Goal: Task Accomplishment & Management: Manage account settings

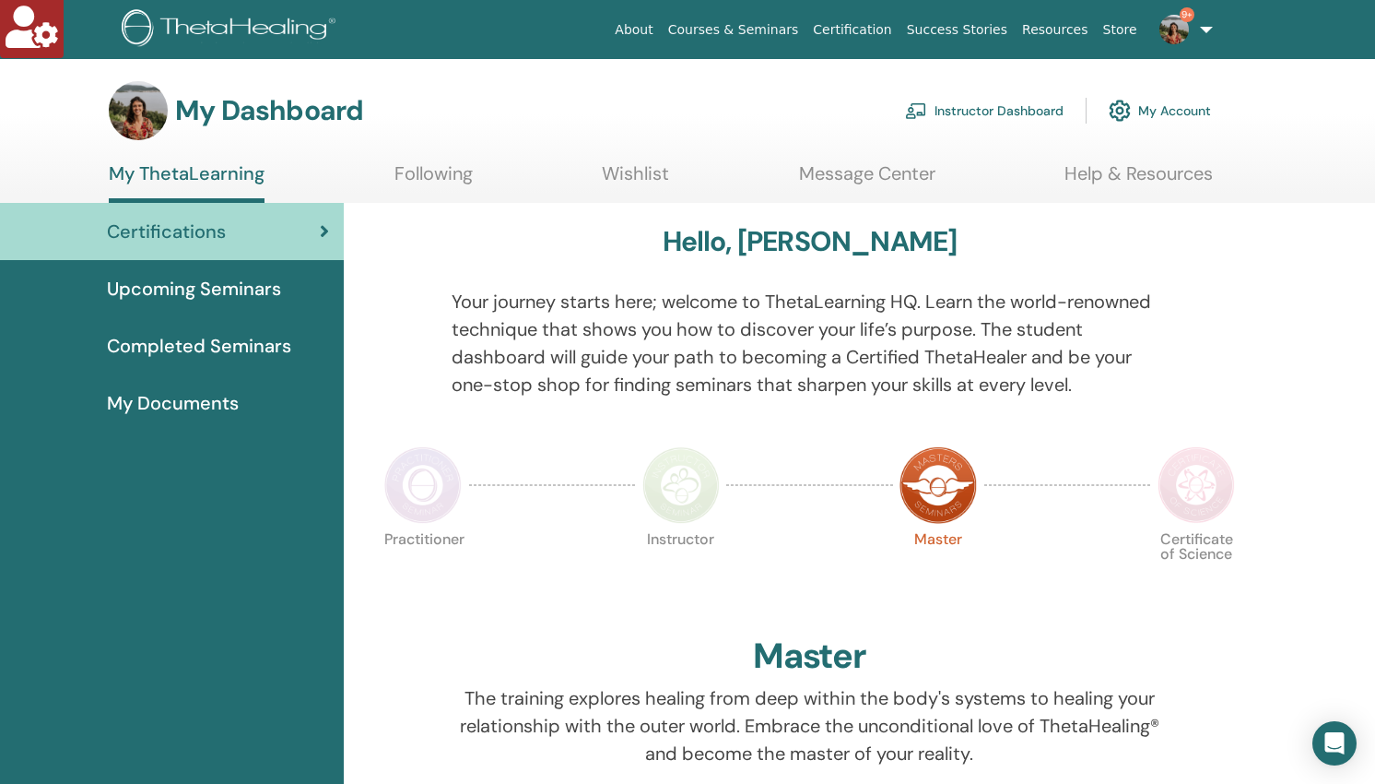
click at [958, 108] on link "Instructor Dashboard" at bounding box center [984, 110] width 159 height 41
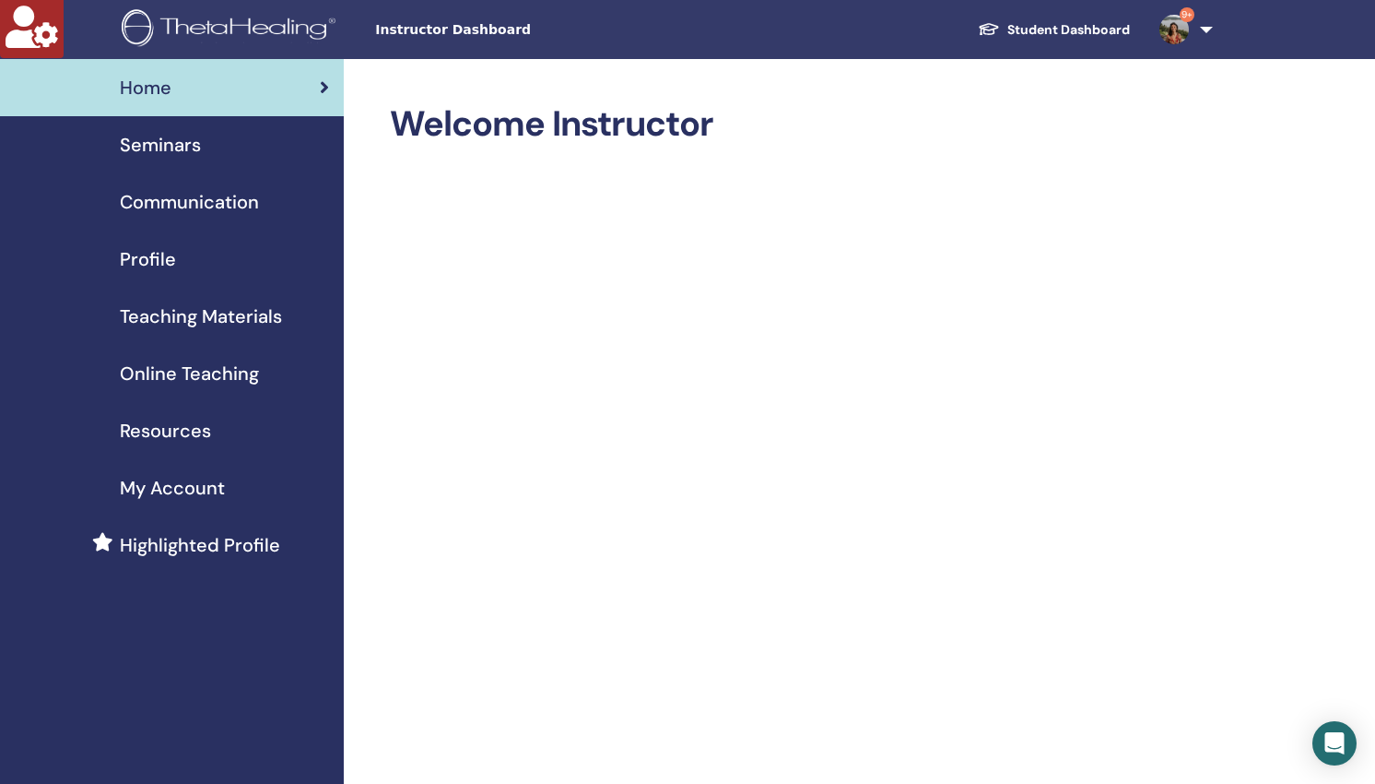
click at [158, 135] on span "Seminars" at bounding box center [160, 145] width 81 height 28
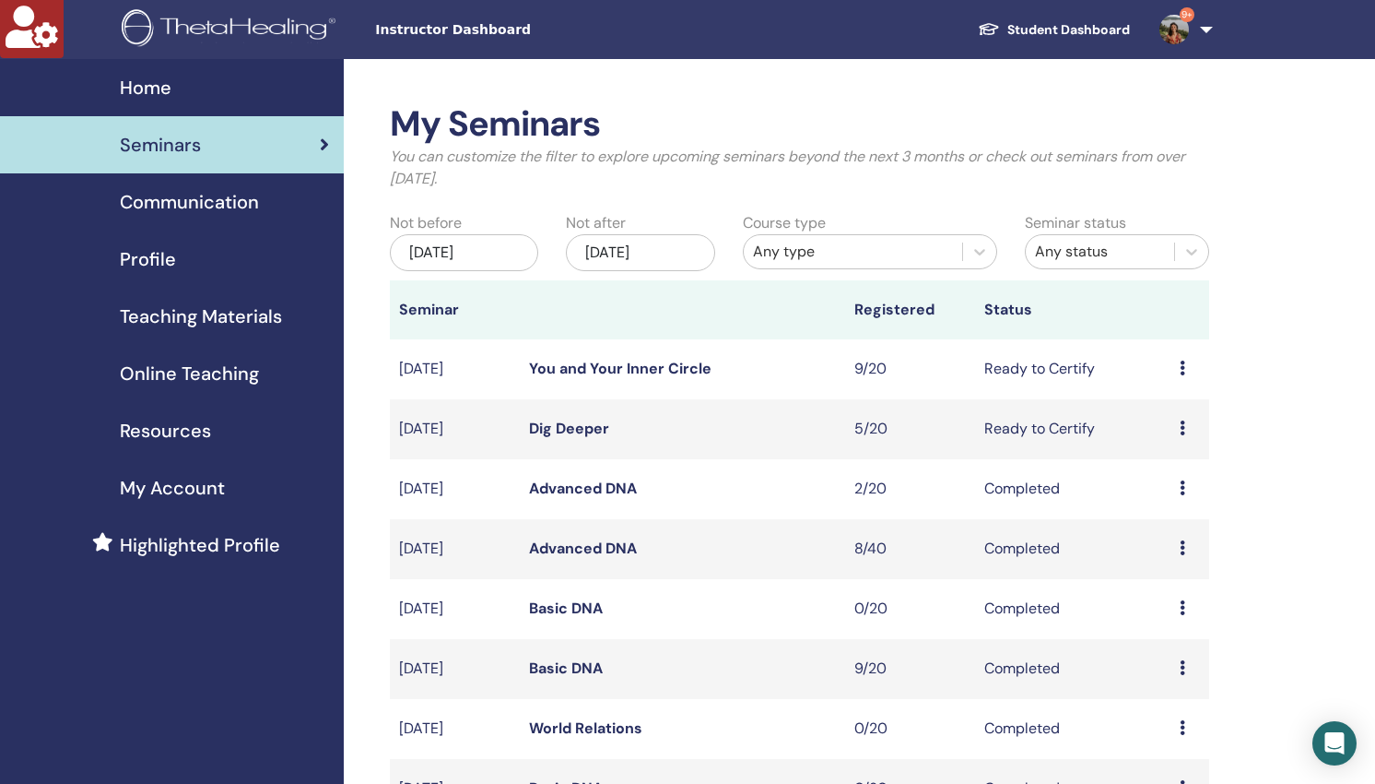
click at [854, 250] on div "Any type" at bounding box center [853, 252] width 200 height 22
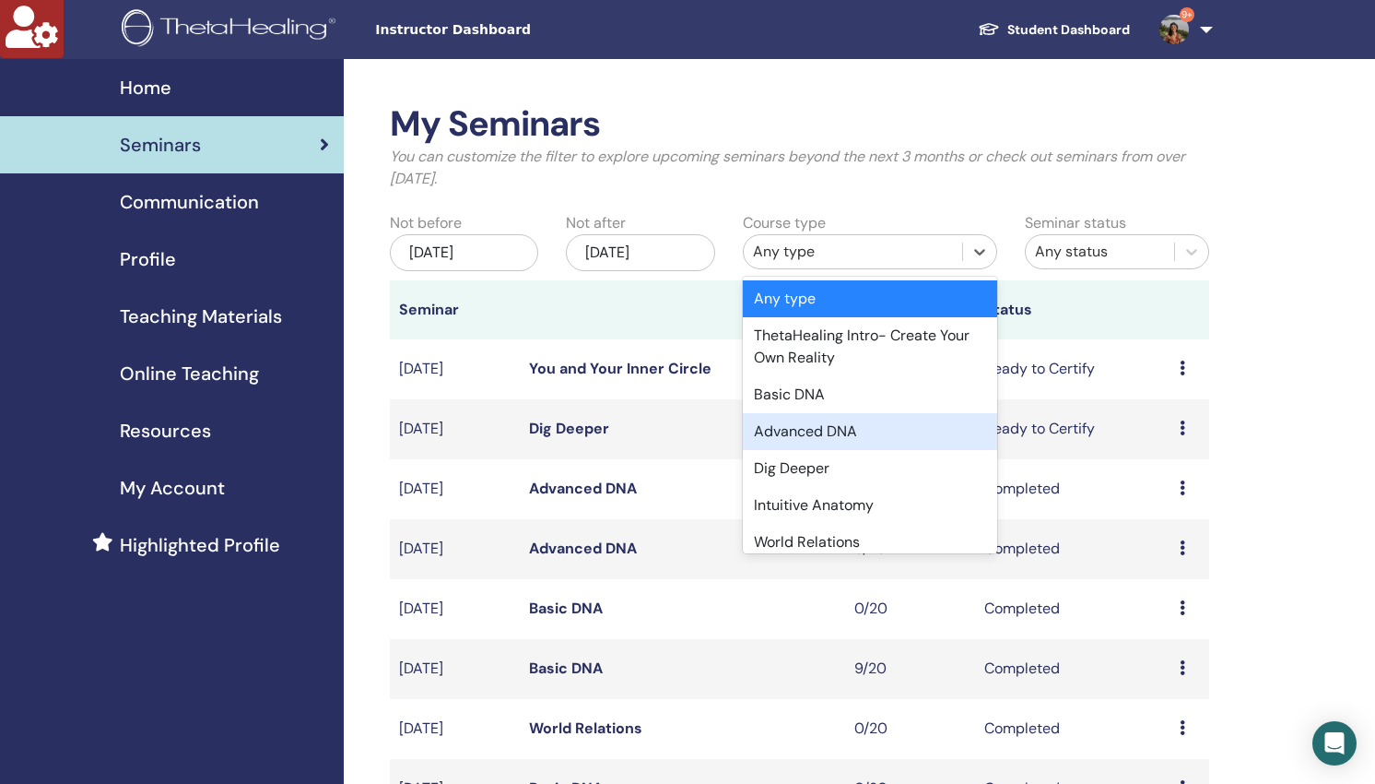
click at [843, 429] on div "Advanced DNA" at bounding box center [870, 431] width 254 height 37
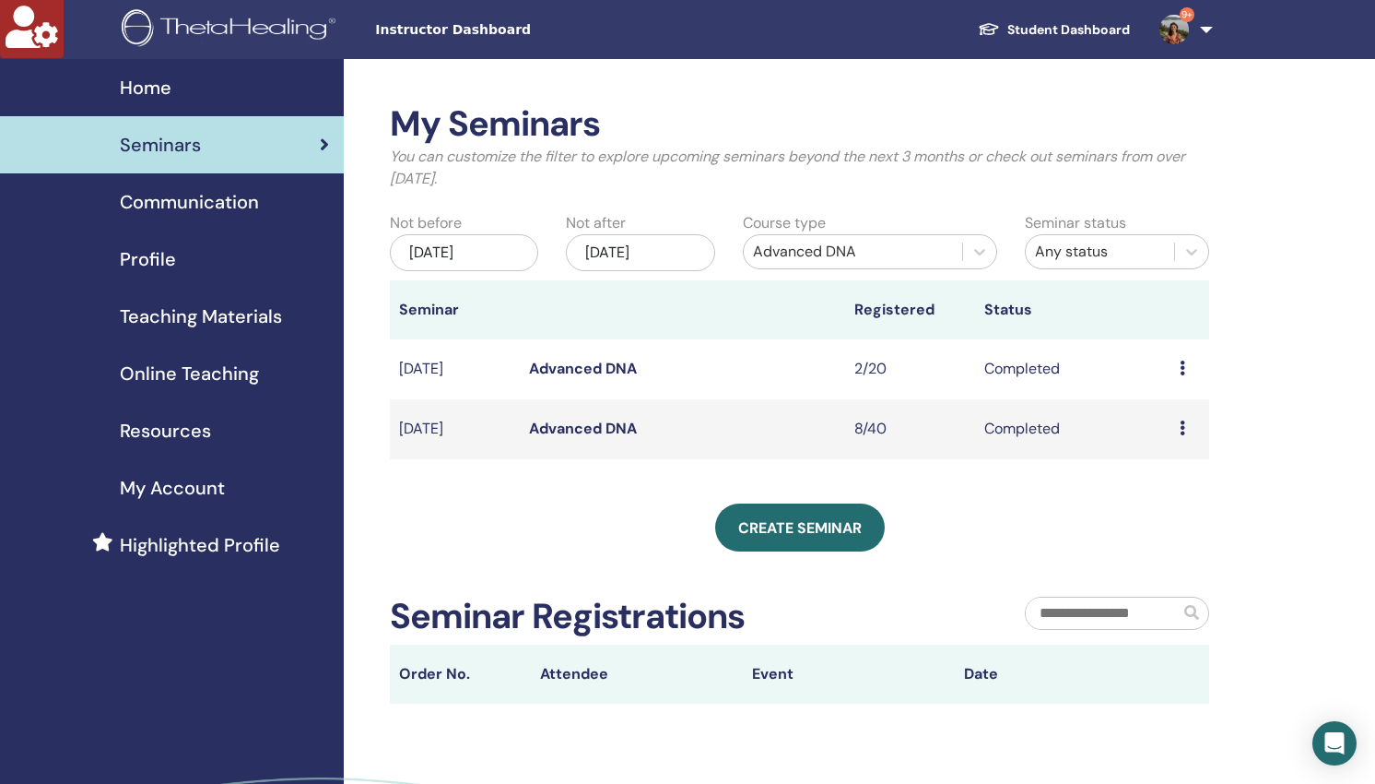
click at [603, 365] on link "Advanced DNA" at bounding box center [583, 368] width 108 height 19
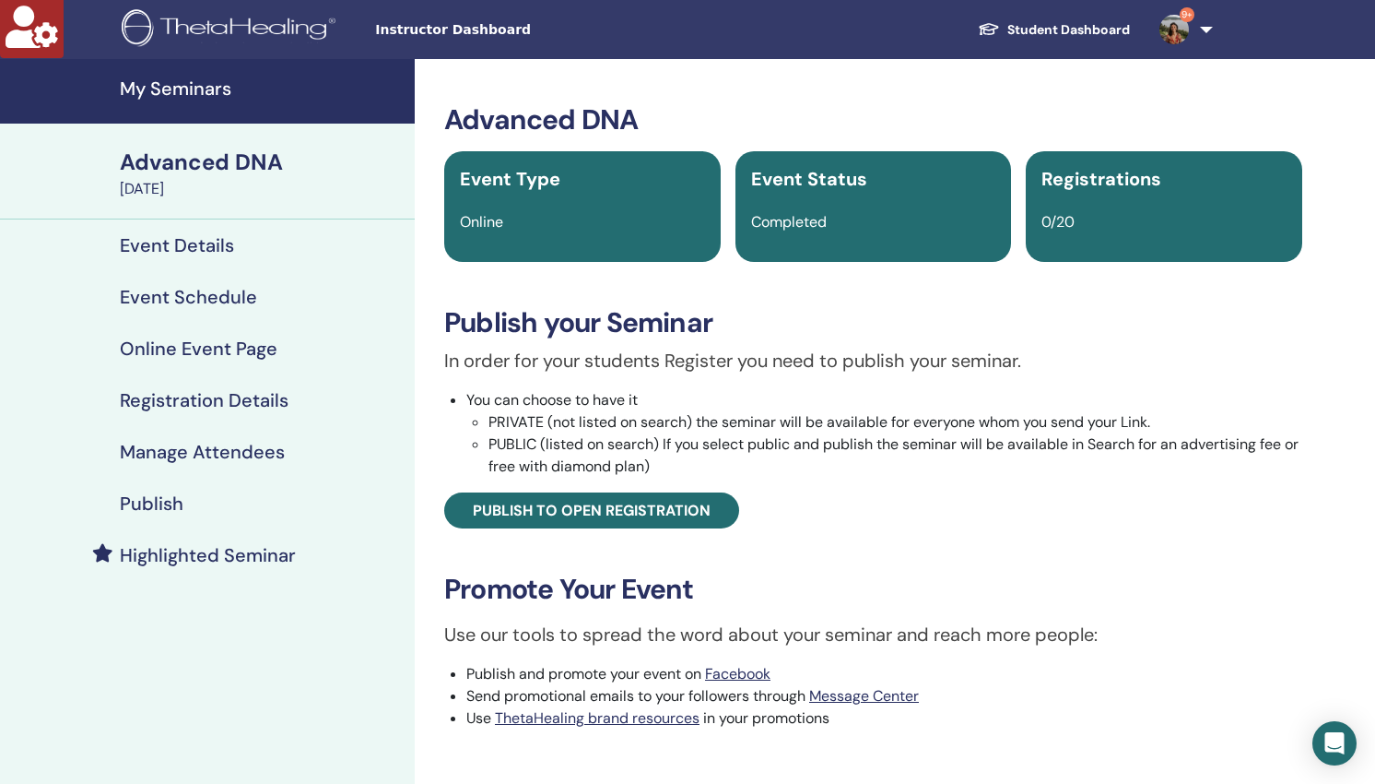
click at [194, 451] on h4 "Manage Attendees" at bounding box center [202, 452] width 165 height 22
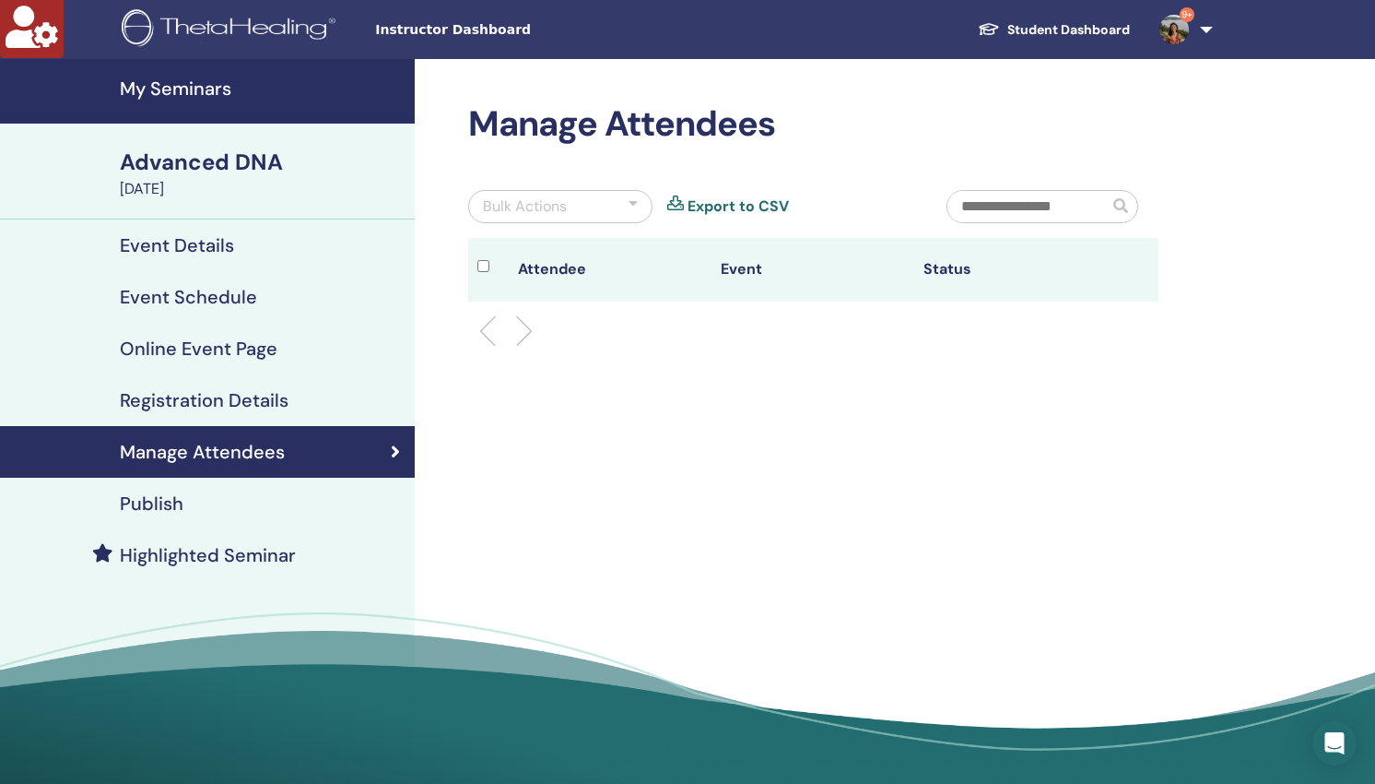
click at [191, 304] on h4 "Event Schedule" at bounding box center [188, 297] width 137 height 22
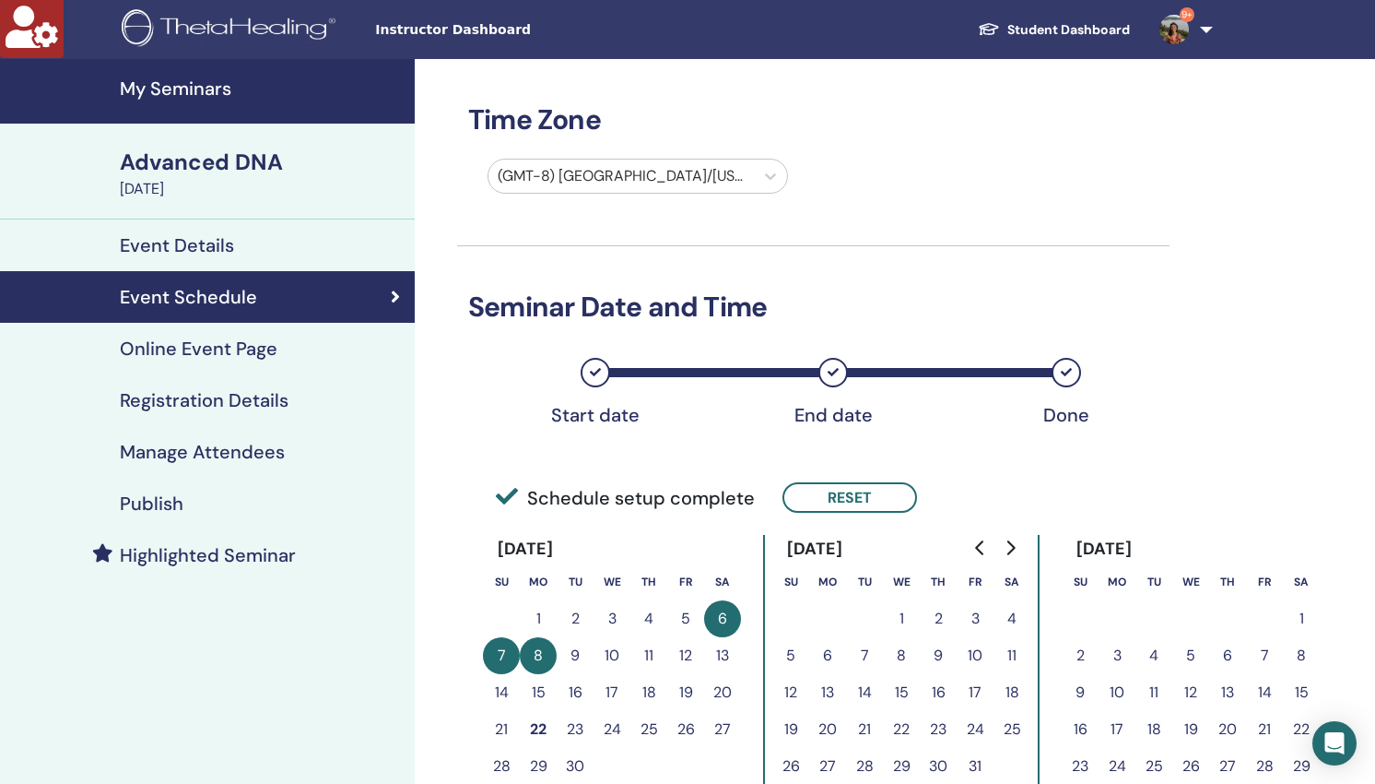
click at [186, 353] on h4 "Online Event Page" at bounding box center [199, 348] width 158 height 22
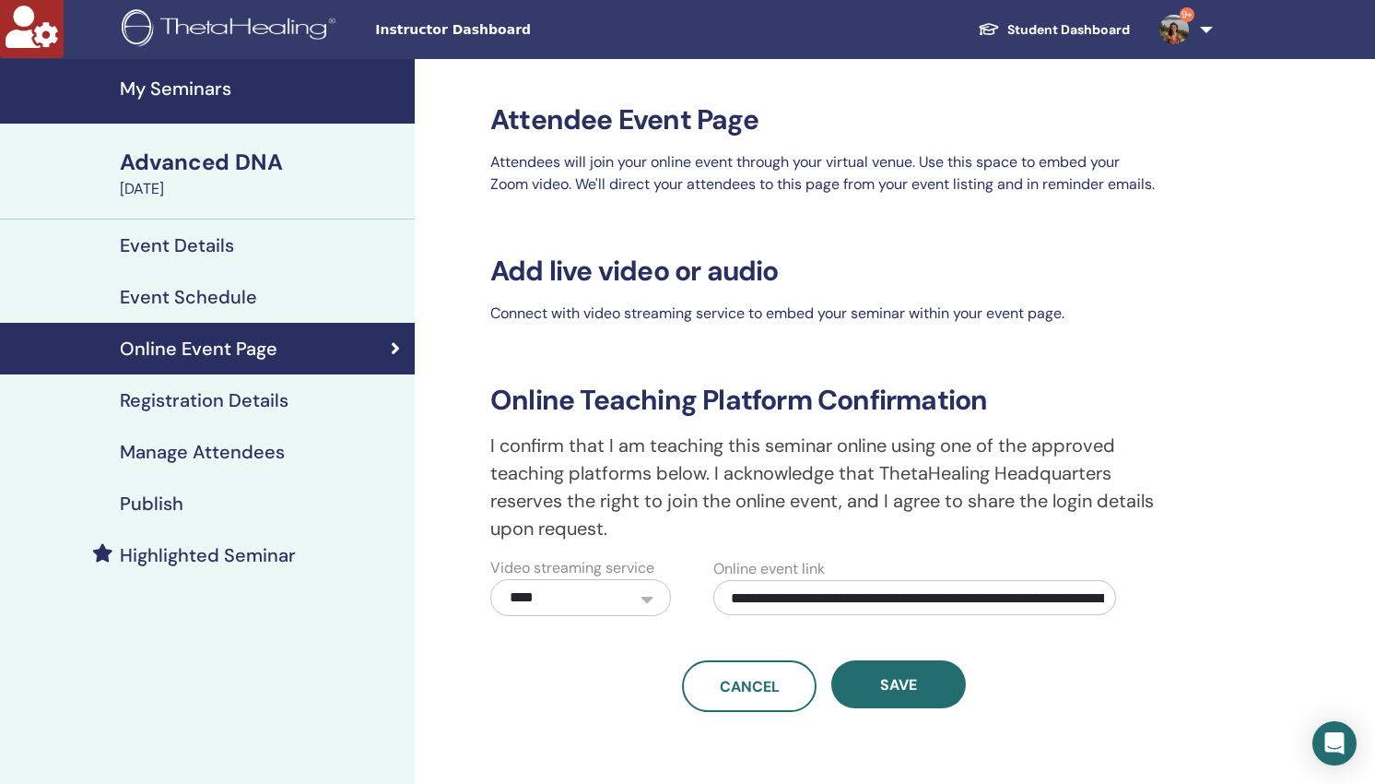
click at [191, 400] on h4 "Registration Details" at bounding box center [204, 400] width 169 height 22
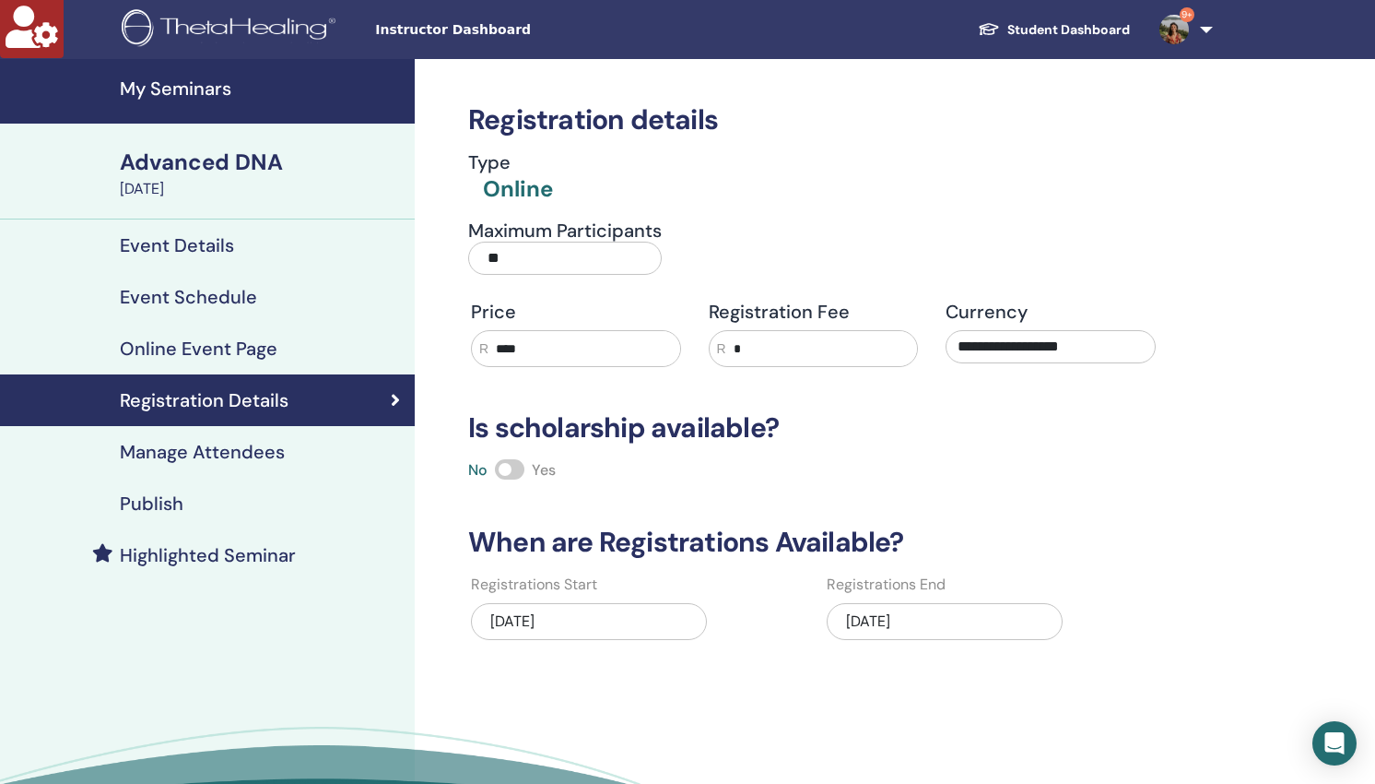
click at [165, 501] on h4 "Publish" at bounding box center [152, 503] width 64 height 22
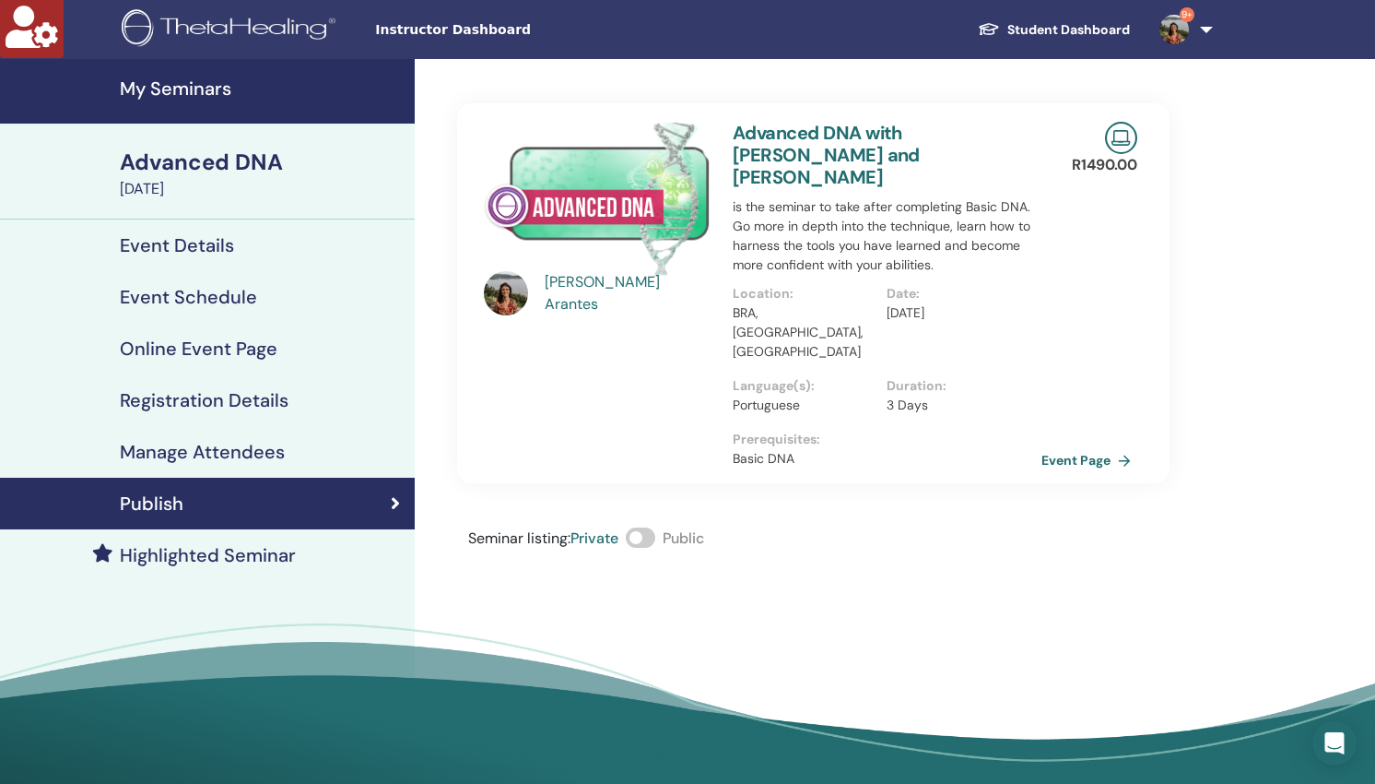
click at [202, 95] on h4 "My Seminars" at bounding box center [262, 88] width 284 height 22
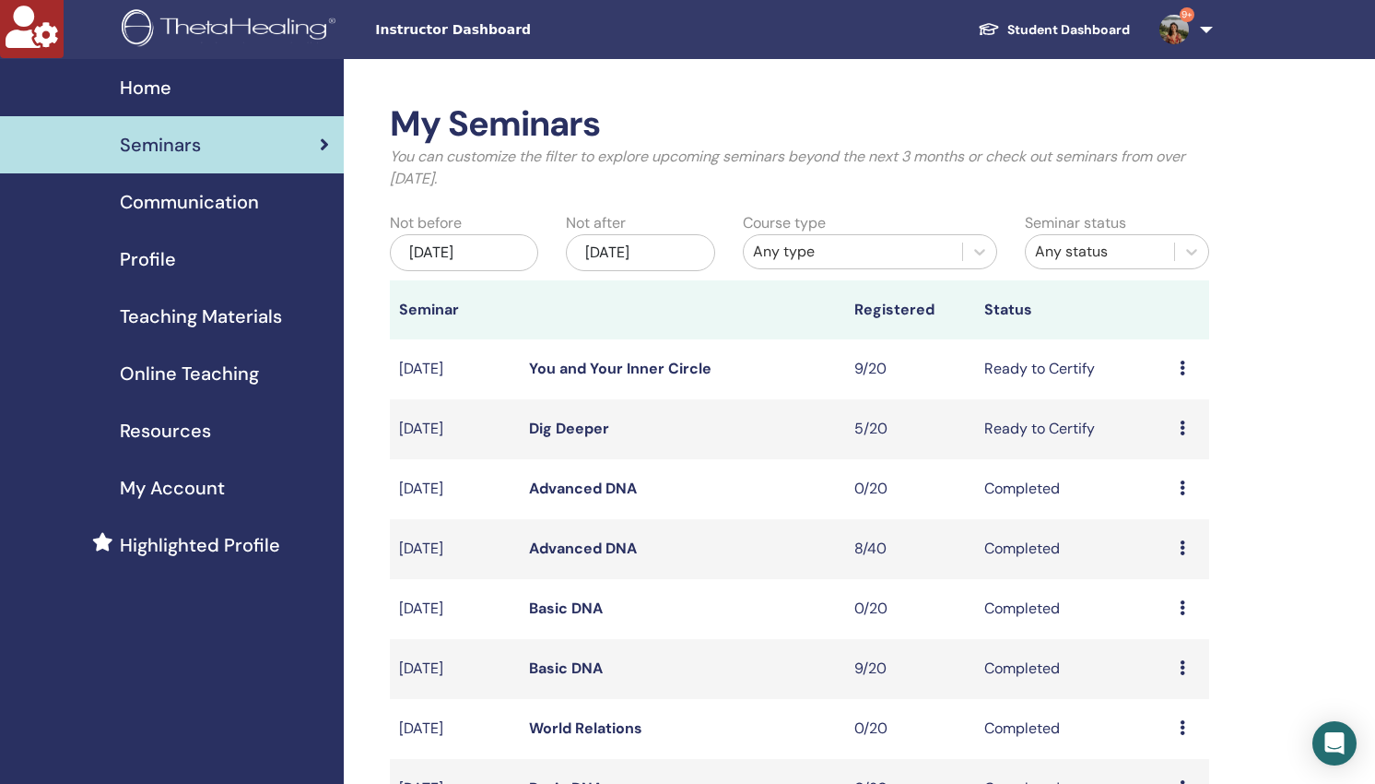
click at [794, 253] on div "Any type" at bounding box center [853, 252] width 200 height 22
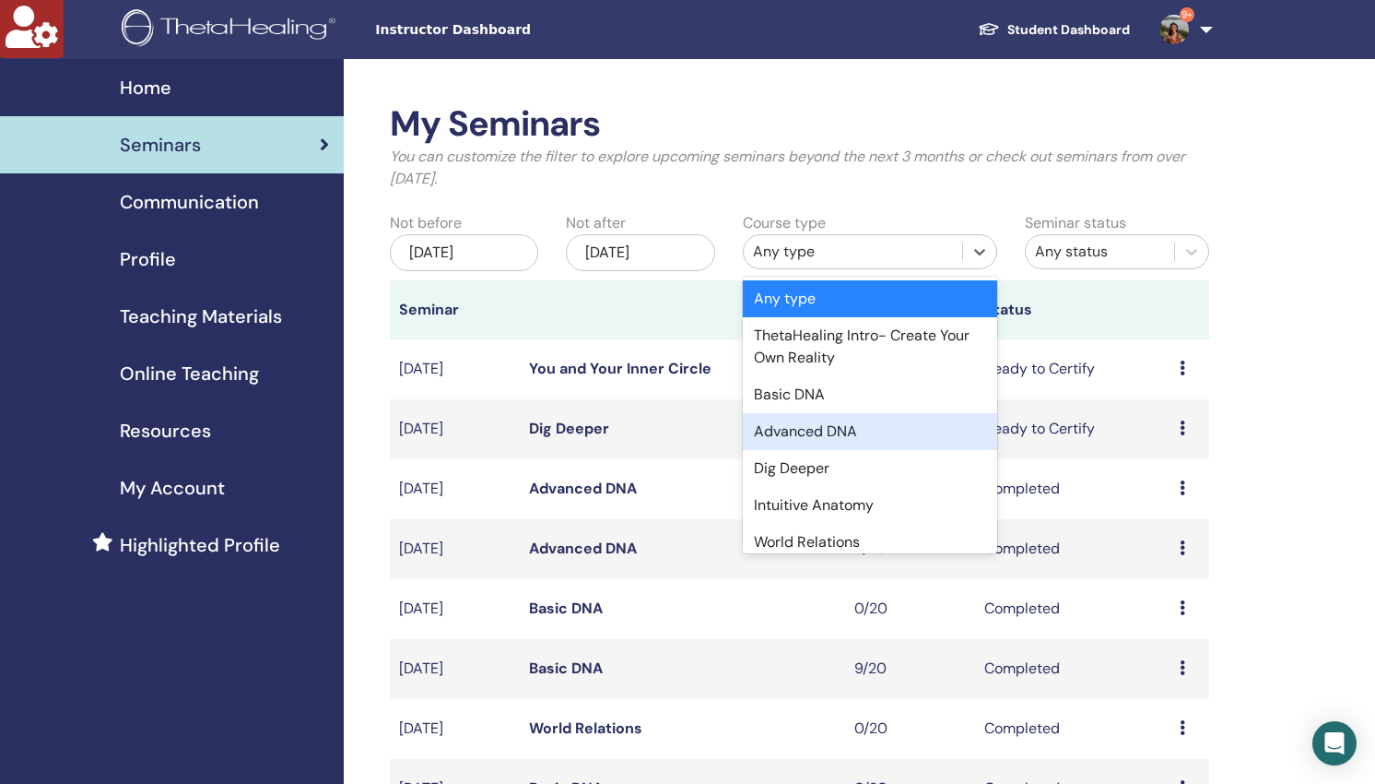
click at [812, 439] on div "Advanced DNA" at bounding box center [870, 431] width 254 height 37
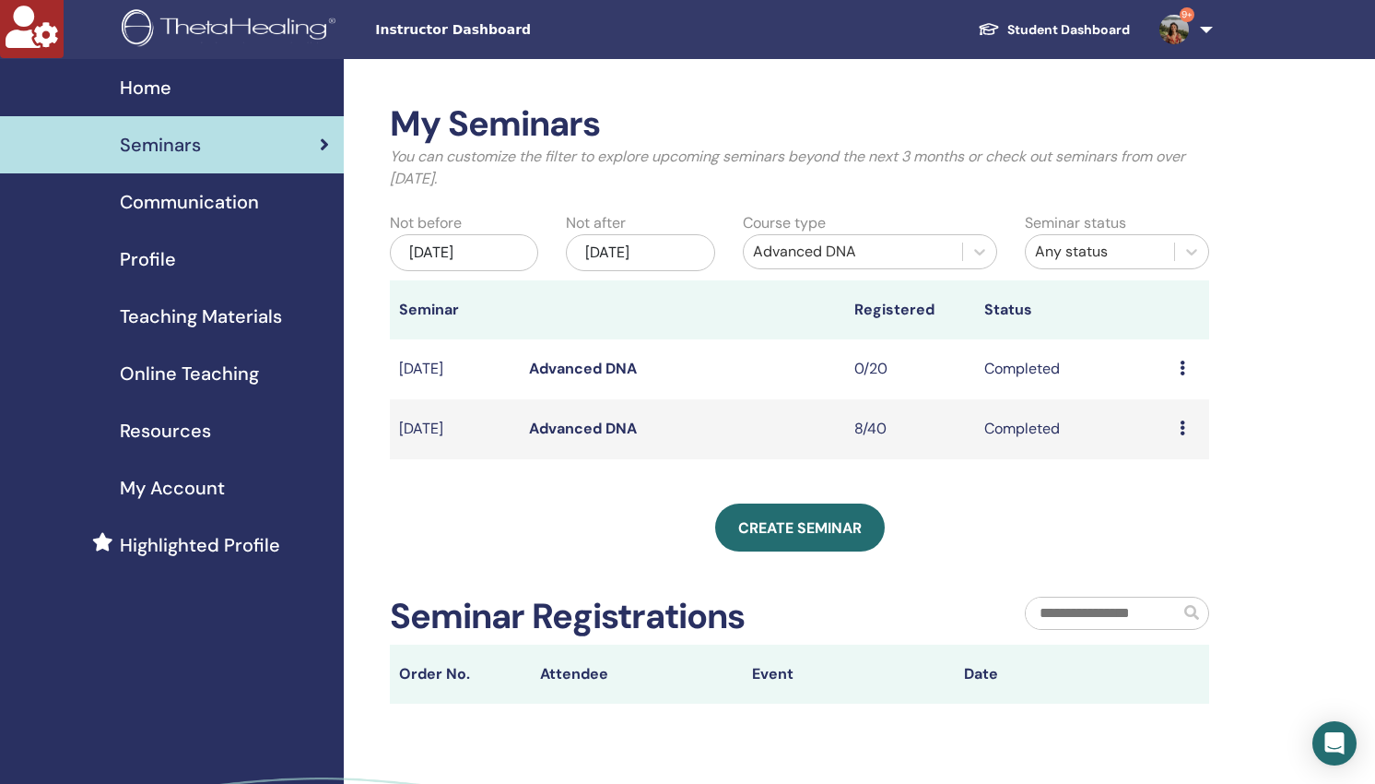
click at [584, 427] on link "Advanced DNA" at bounding box center [583, 427] width 108 height 19
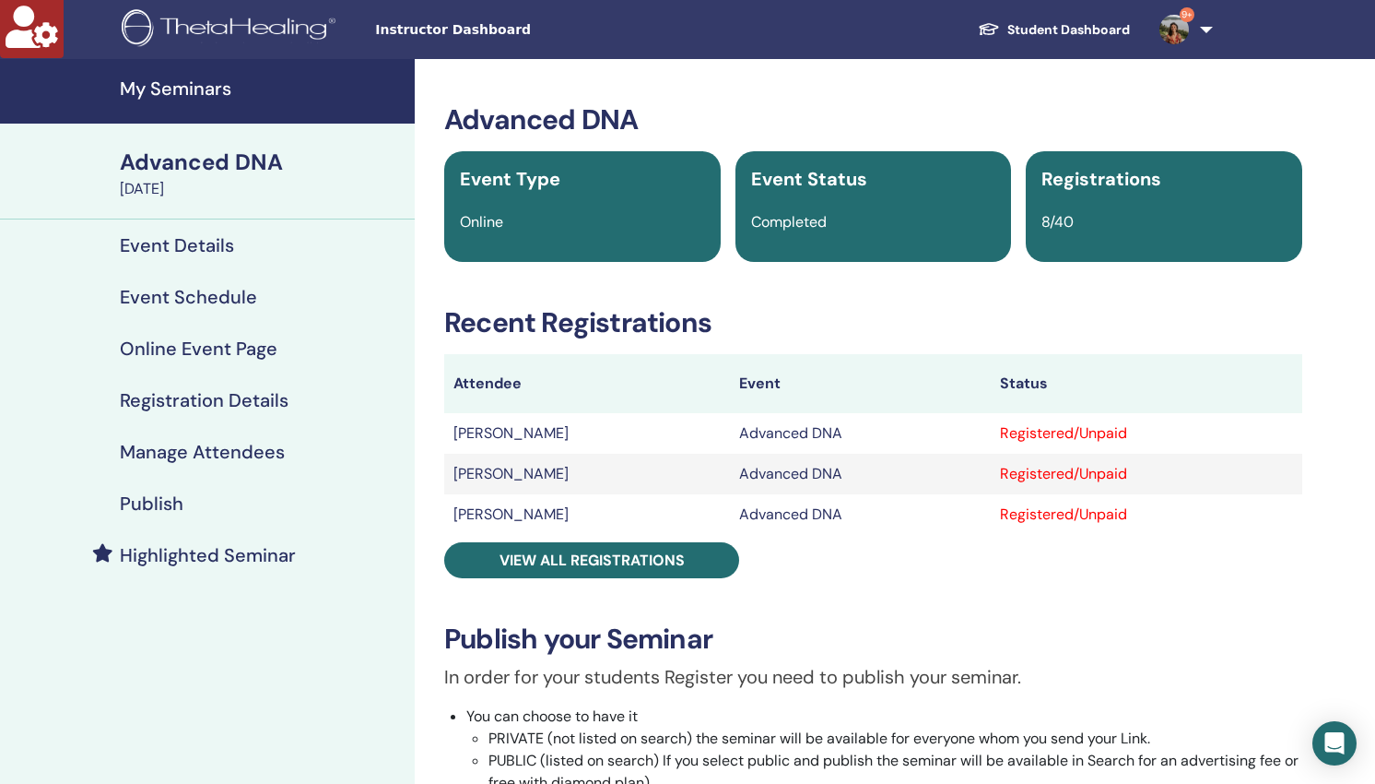
click at [229, 459] on h4 "Manage Attendees" at bounding box center [202, 452] width 165 height 22
